Goal: Navigation & Orientation: Find specific page/section

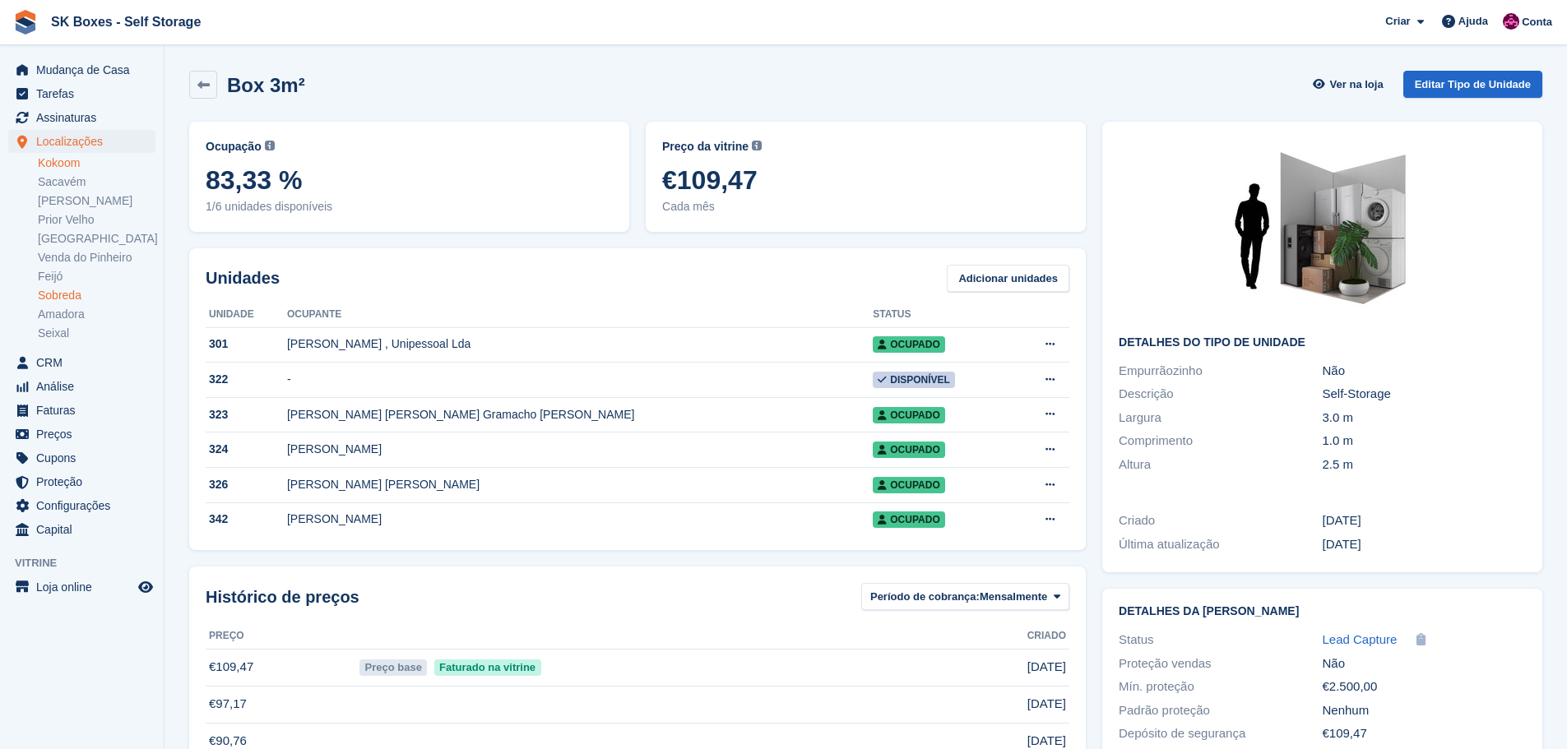
click at [125, 163] on link "Kokoom" at bounding box center [97, 163] width 118 height 16
click at [89, 163] on link "Kokoom" at bounding box center [97, 163] width 118 height 16
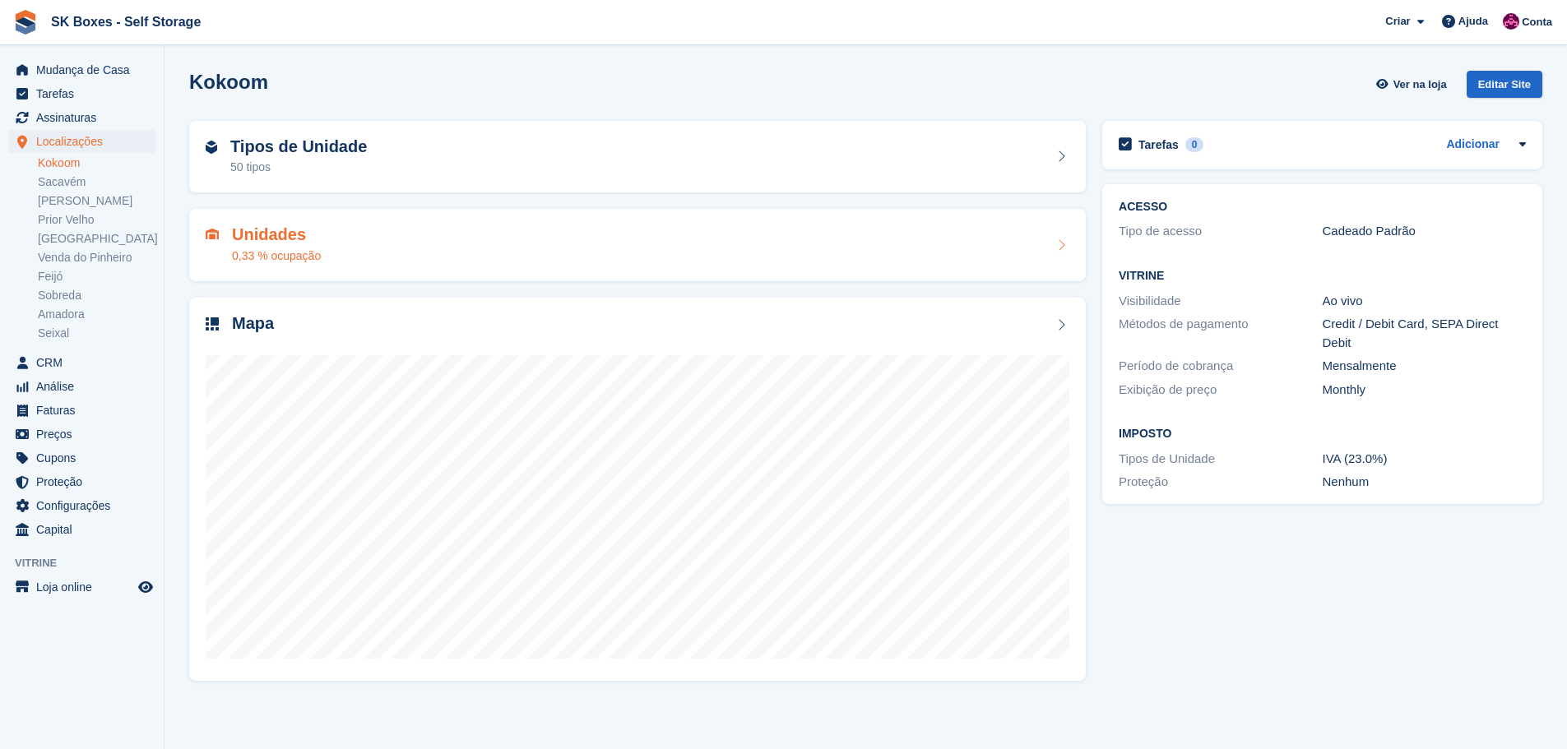
click at [401, 230] on div "Unidades 0,33 % ocupação" at bounding box center [638, 244] width 864 height 39
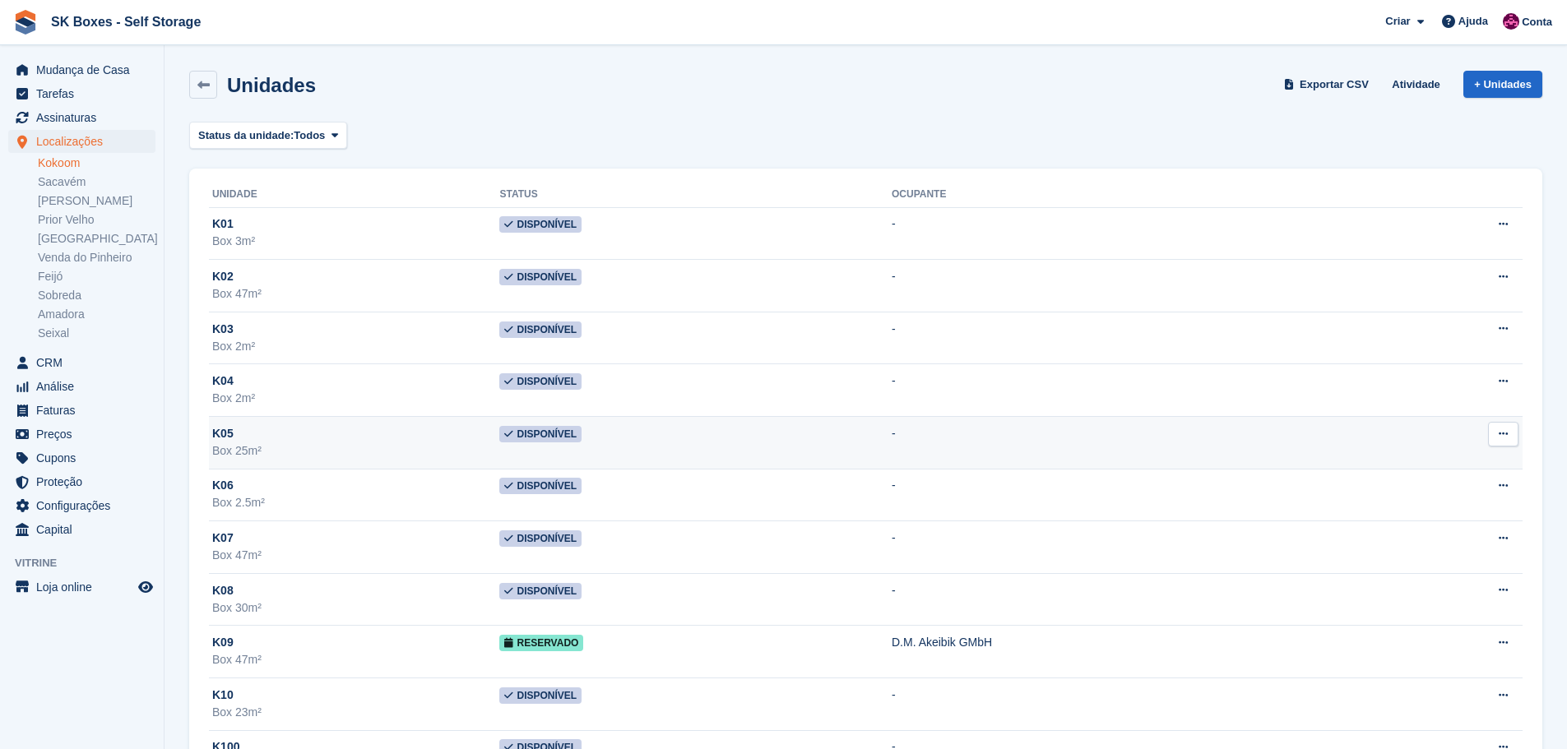
click at [339, 427] on div "K05" at bounding box center [355, 433] width 287 height 17
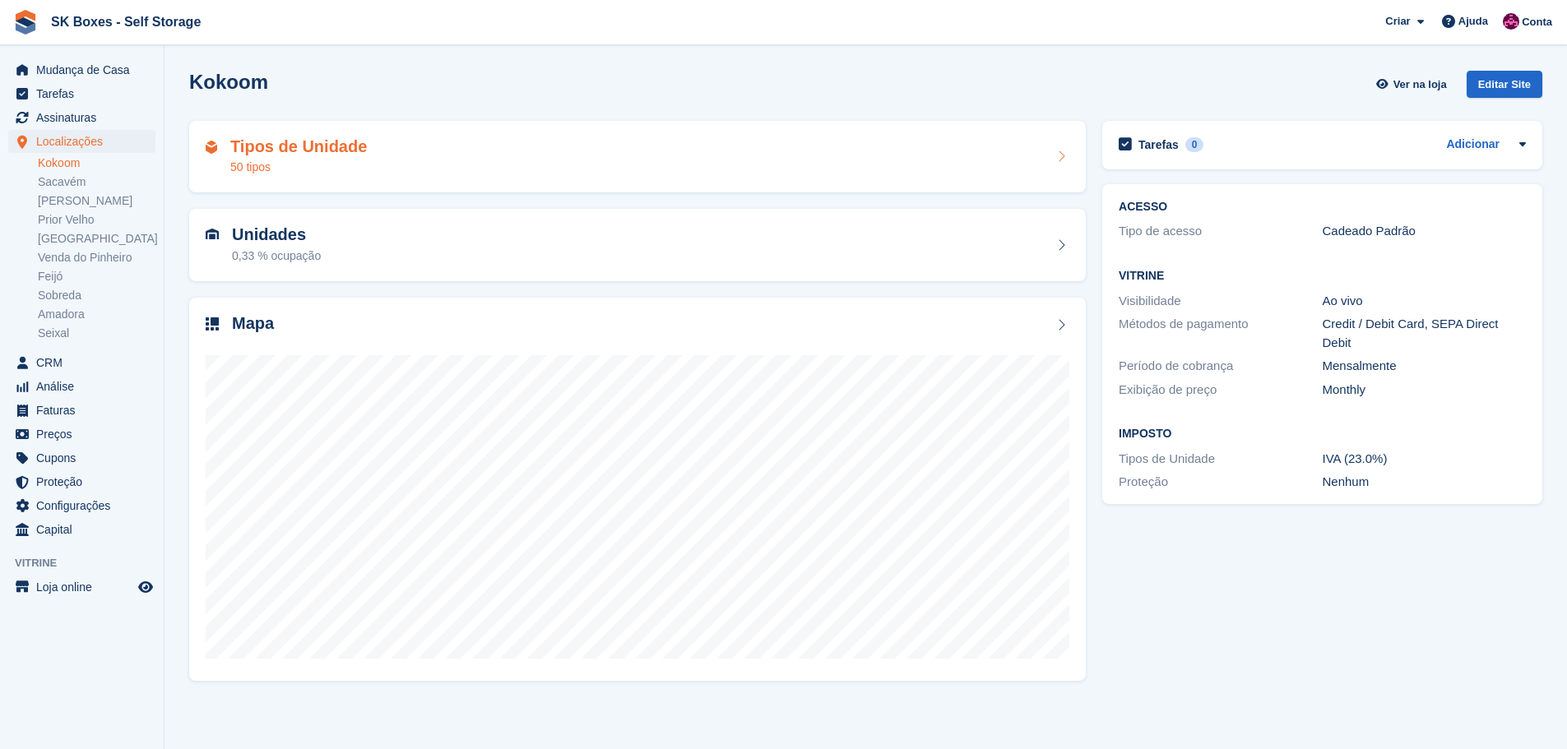
click at [292, 160] on div "50 tipos" at bounding box center [298, 167] width 137 height 17
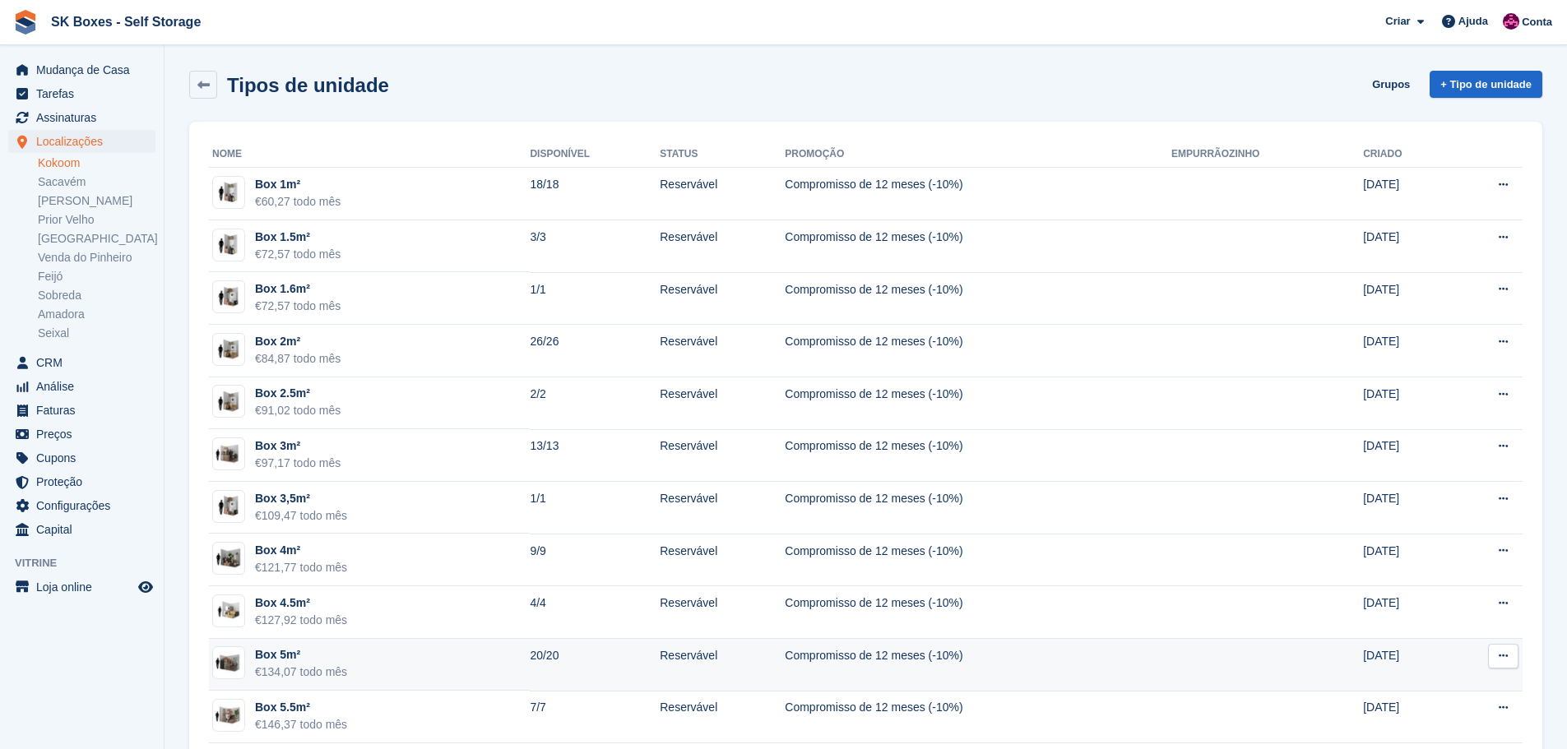
click at [459, 669] on td "Box 5m² €134,07 todo mês" at bounding box center [369, 665] width 321 height 53
click at [461, 665] on td "Box 5m² €134,07 todo mês" at bounding box center [369, 665] width 321 height 53
click at [615, 661] on td "20/20" at bounding box center [595, 665] width 130 height 53
click at [686, 660] on td "Reservável" at bounding box center [722, 665] width 125 height 53
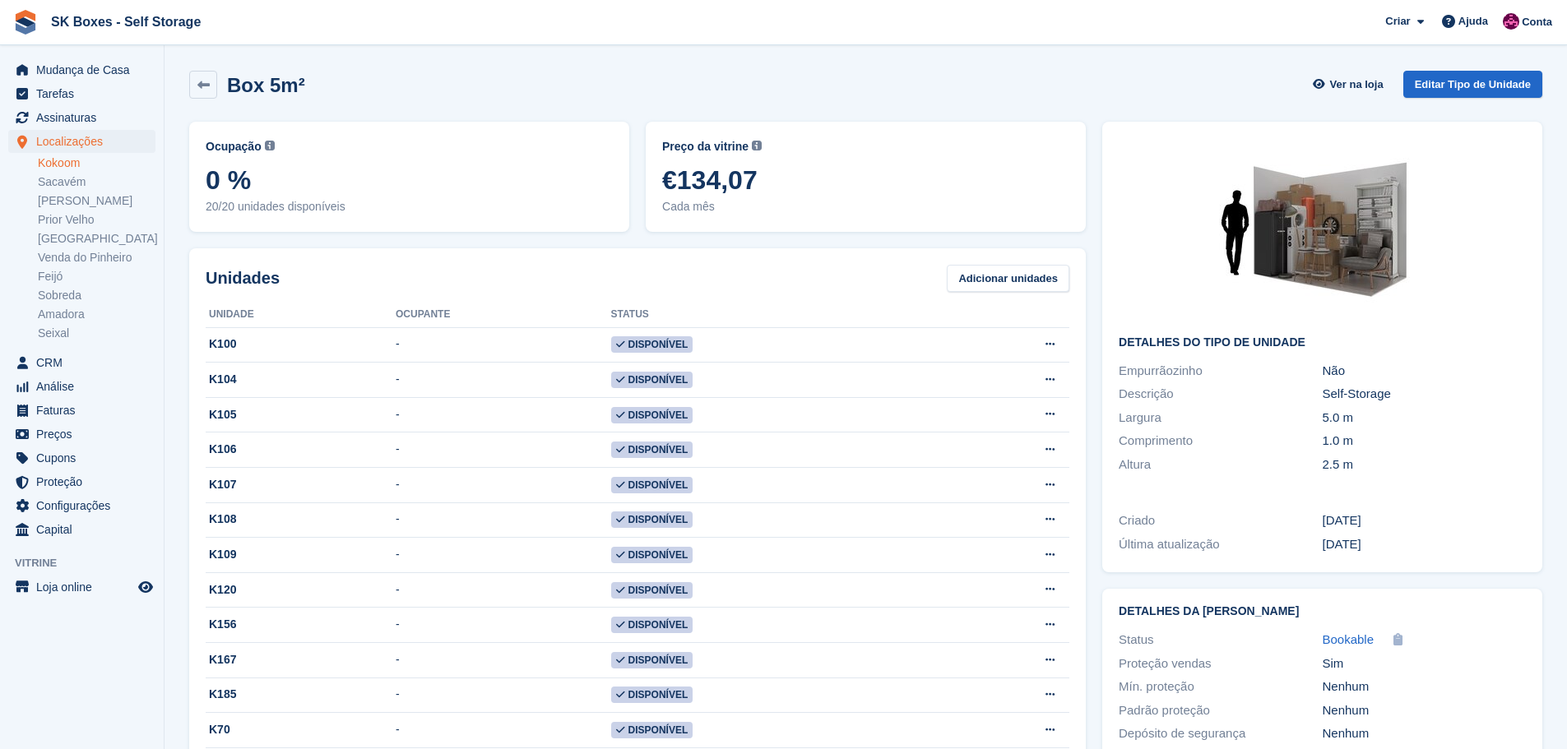
click at [67, 161] on link "Kokoom" at bounding box center [97, 163] width 118 height 16
